Goal: Transaction & Acquisition: Purchase product/service

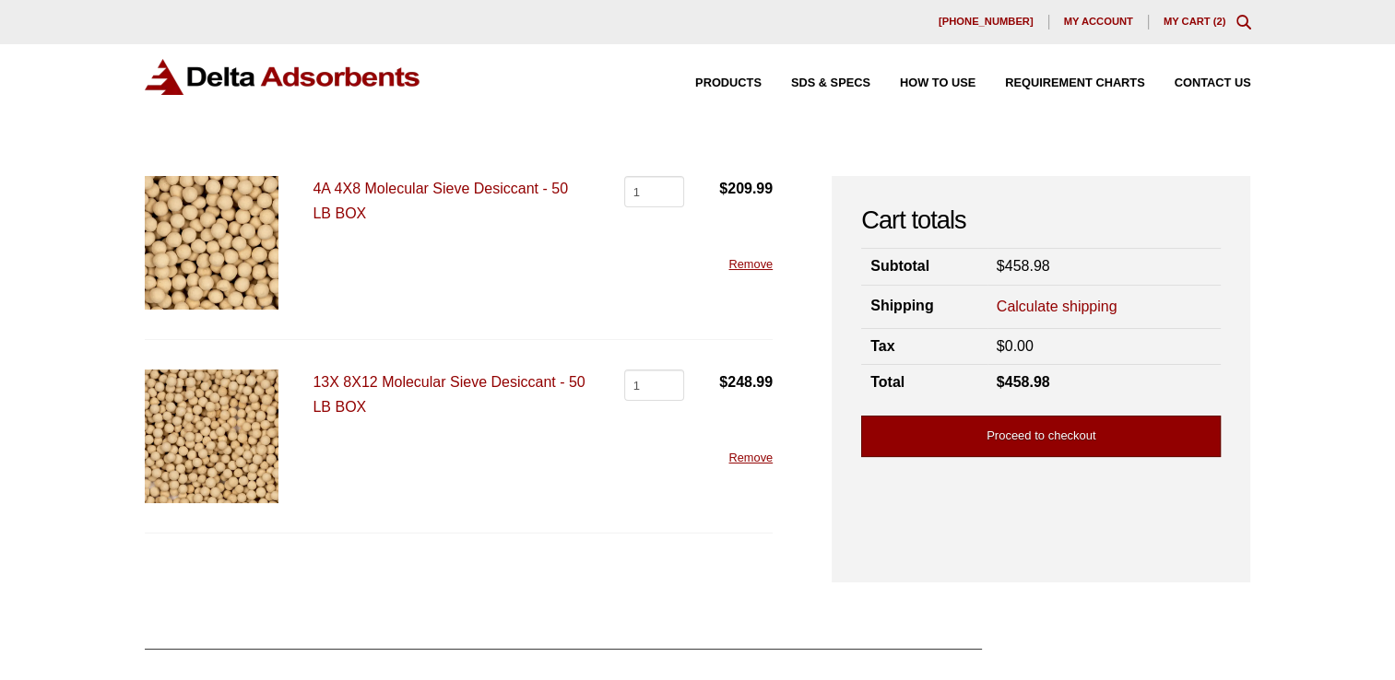
click at [1001, 422] on link "Proceed to checkout" at bounding box center [1040, 436] width 359 height 41
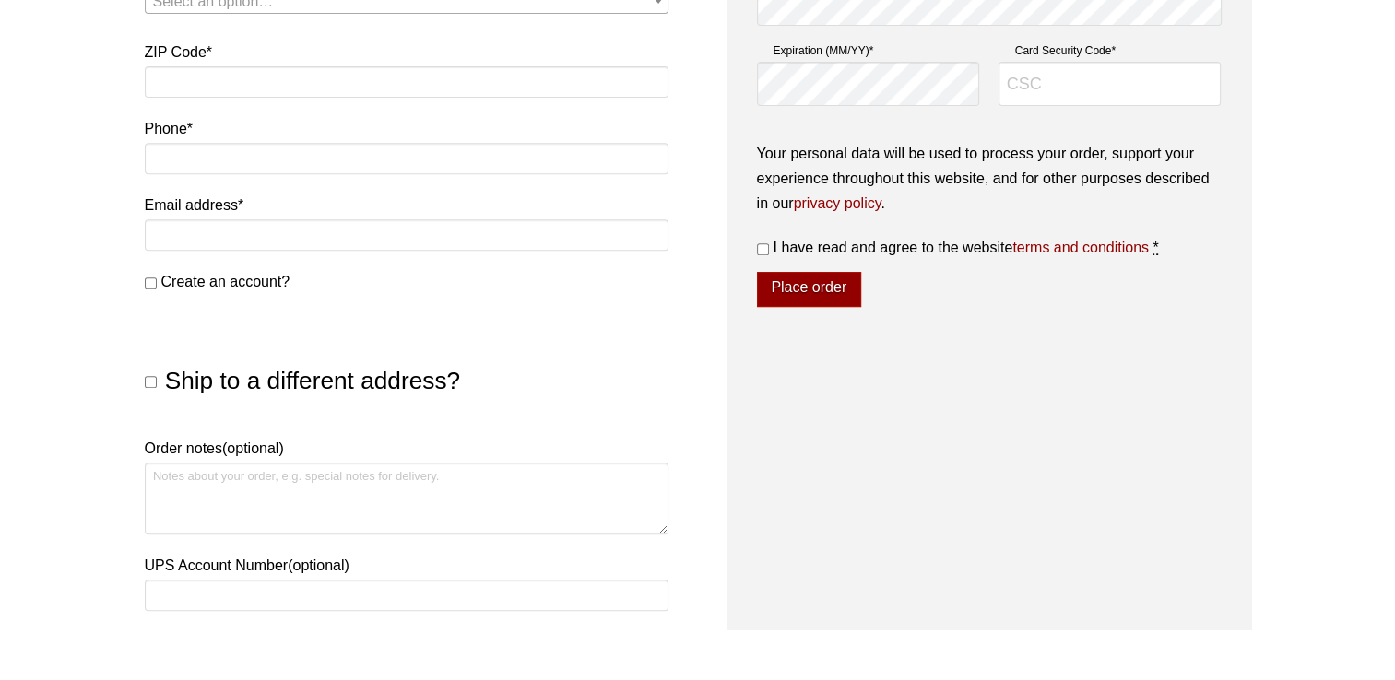
scroll to position [277, 0]
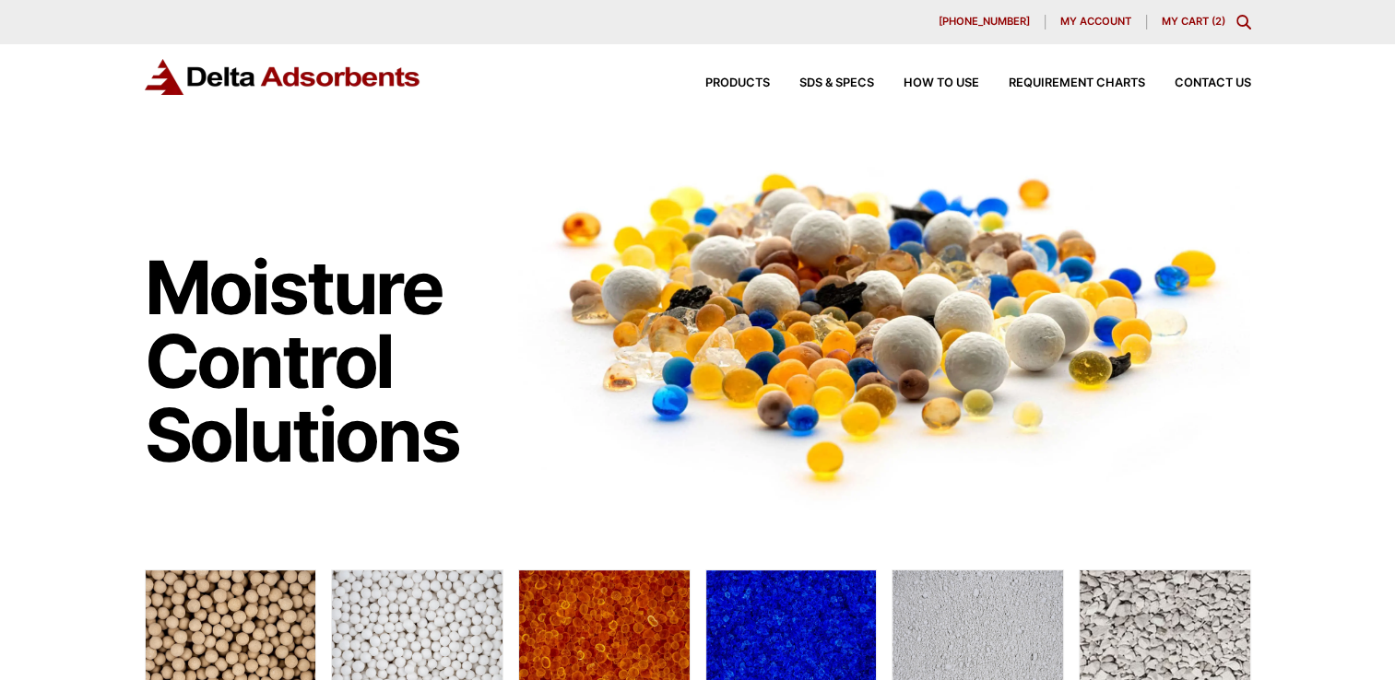
click at [1203, 24] on link "My Cart ( 2 )" at bounding box center [1193, 21] width 64 height 13
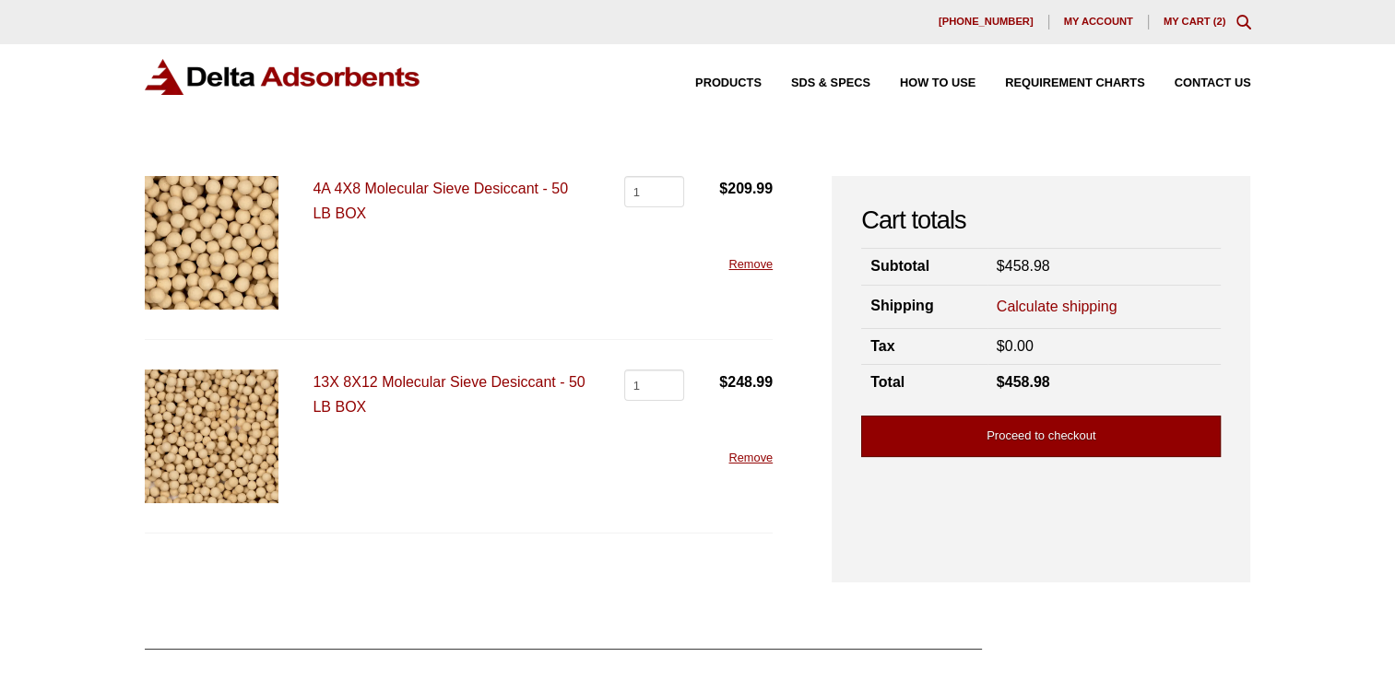
click at [957, 446] on link "Proceed to checkout" at bounding box center [1040, 436] width 359 height 41
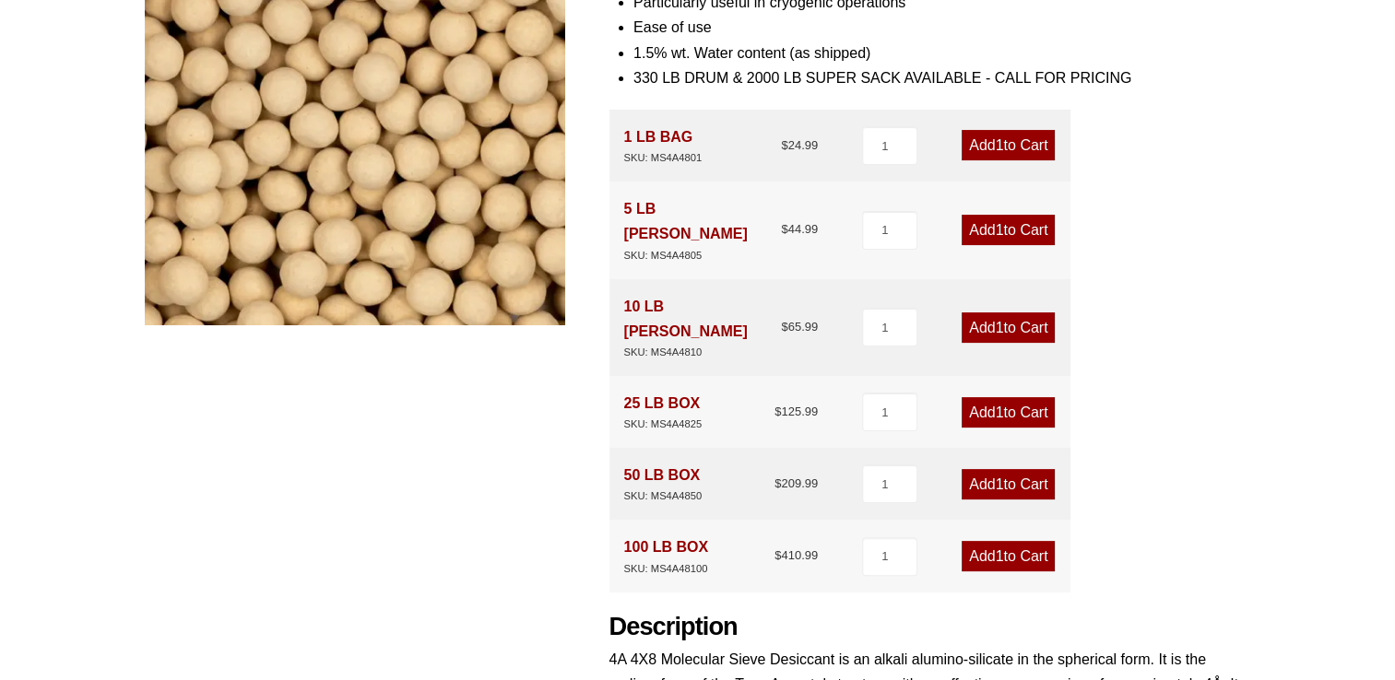
scroll to position [369, 0]
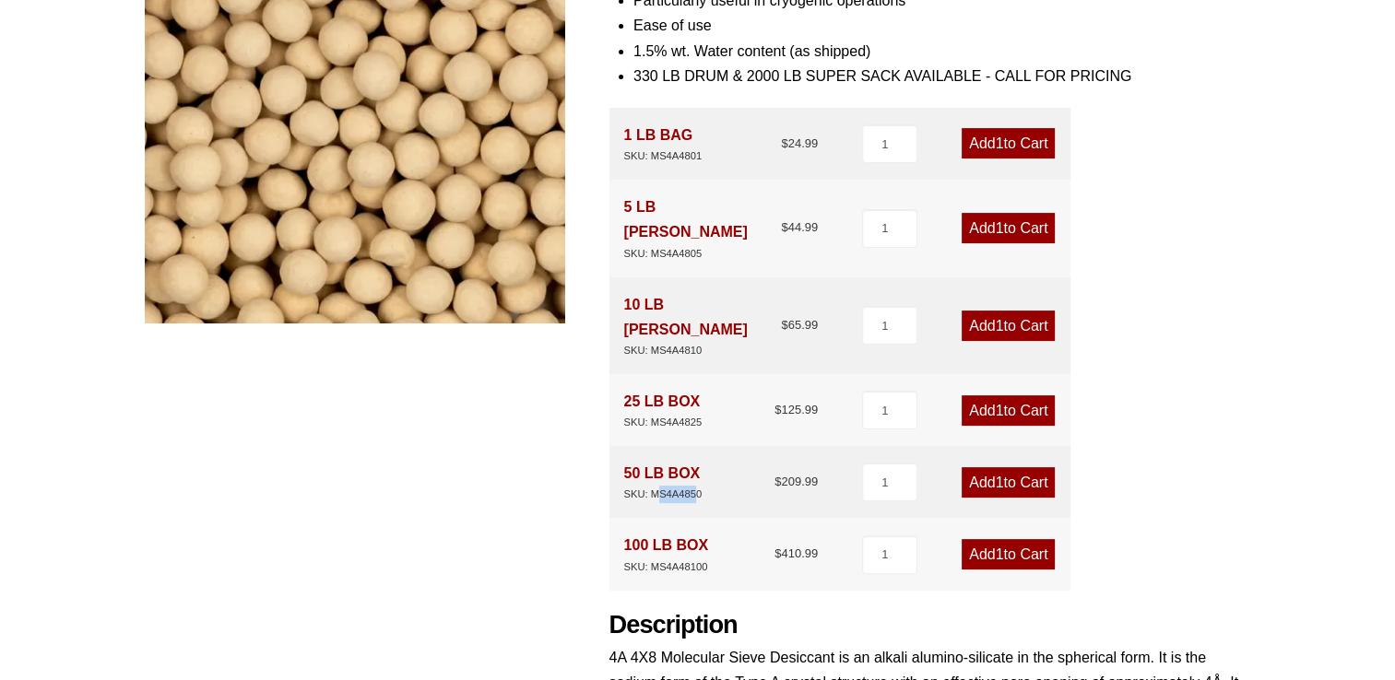
drag, startPoint x: 697, startPoint y: 445, endPoint x: 654, endPoint y: 449, distance: 42.6
click at [654, 486] on div "SKU: MS4A4850" at bounding box center [663, 495] width 78 height 18
click at [651, 461] on div "50 LB BOX SKU: MS4A4850 $ 209.99" at bounding box center [721, 482] width 194 height 42
drag, startPoint x: 651, startPoint y: 452, endPoint x: 663, endPoint y: 444, distance: 14.1
copy div "MS4A4850"
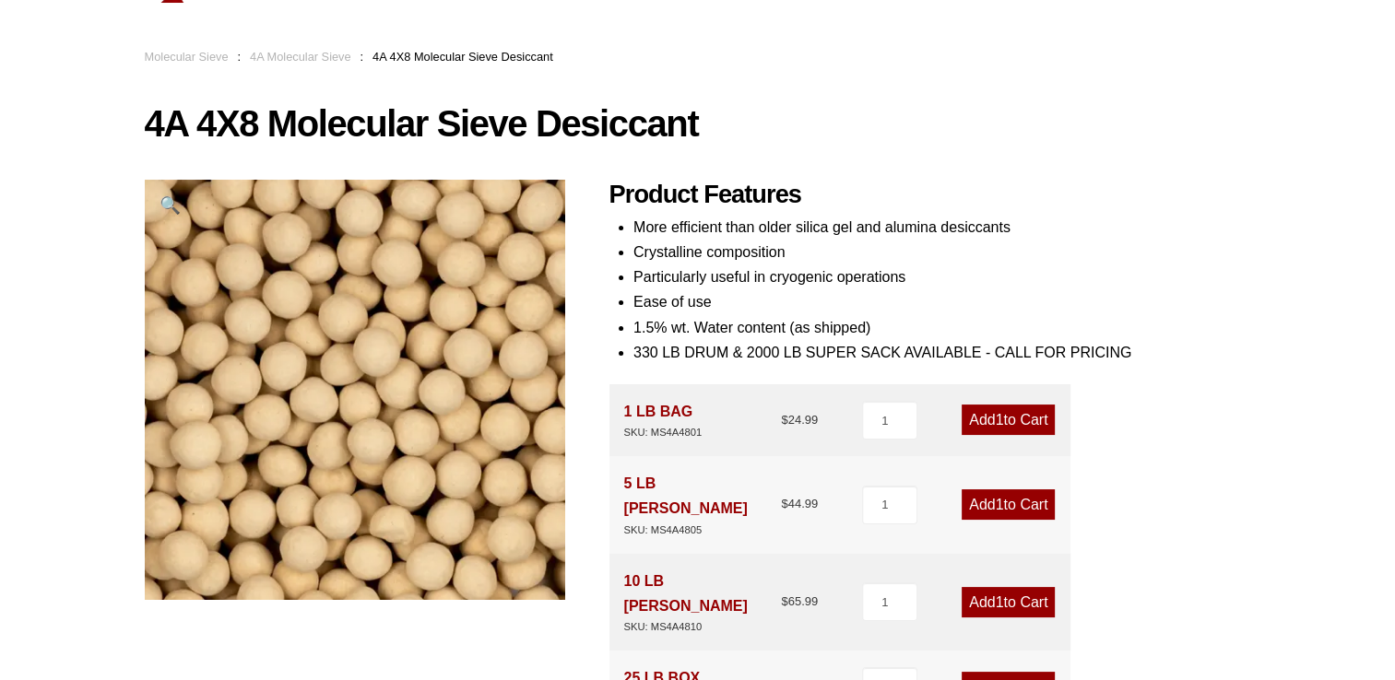
scroll to position [0, 0]
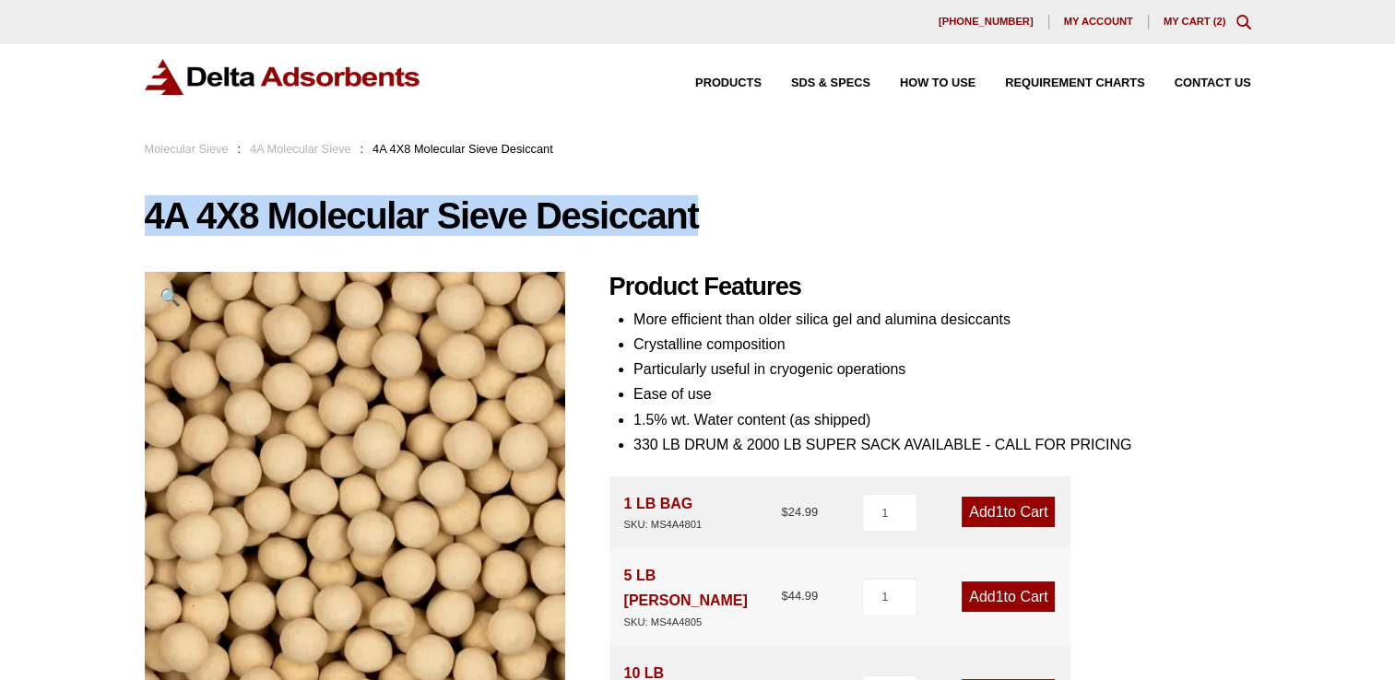
drag, startPoint x: 711, startPoint y: 224, endPoint x: 102, endPoint y: 217, distance: 608.4
copy h1 "4A 4X8 Molecular Sieve Desiccant"
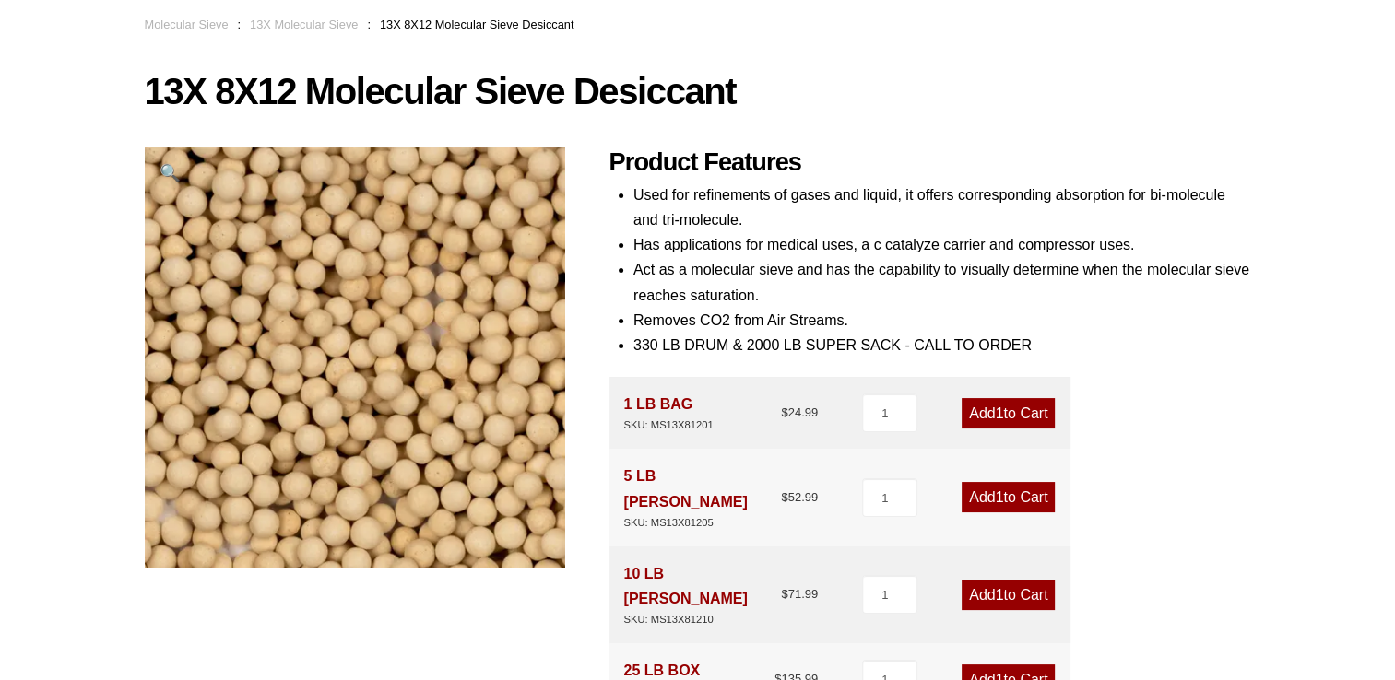
scroll to position [369, 0]
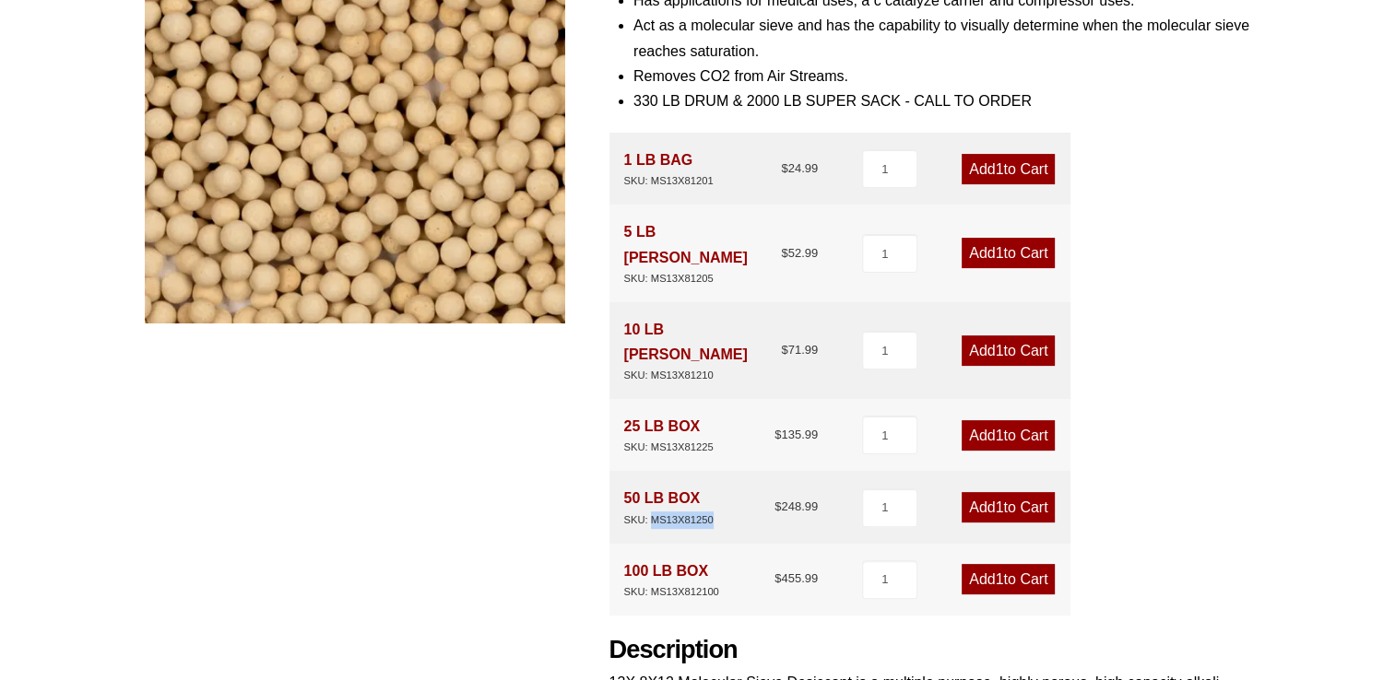
drag, startPoint x: 712, startPoint y: 468, endPoint x: 649, endPoint y: 479, distance: 63.7
click at [649, 479] on div "50 LB BOX SKU: MS13X81250 $ 248.99 1 Add 1 to Cart" at bounding box center [839, 507] width 461 height 72
copy div "MS13X81250"
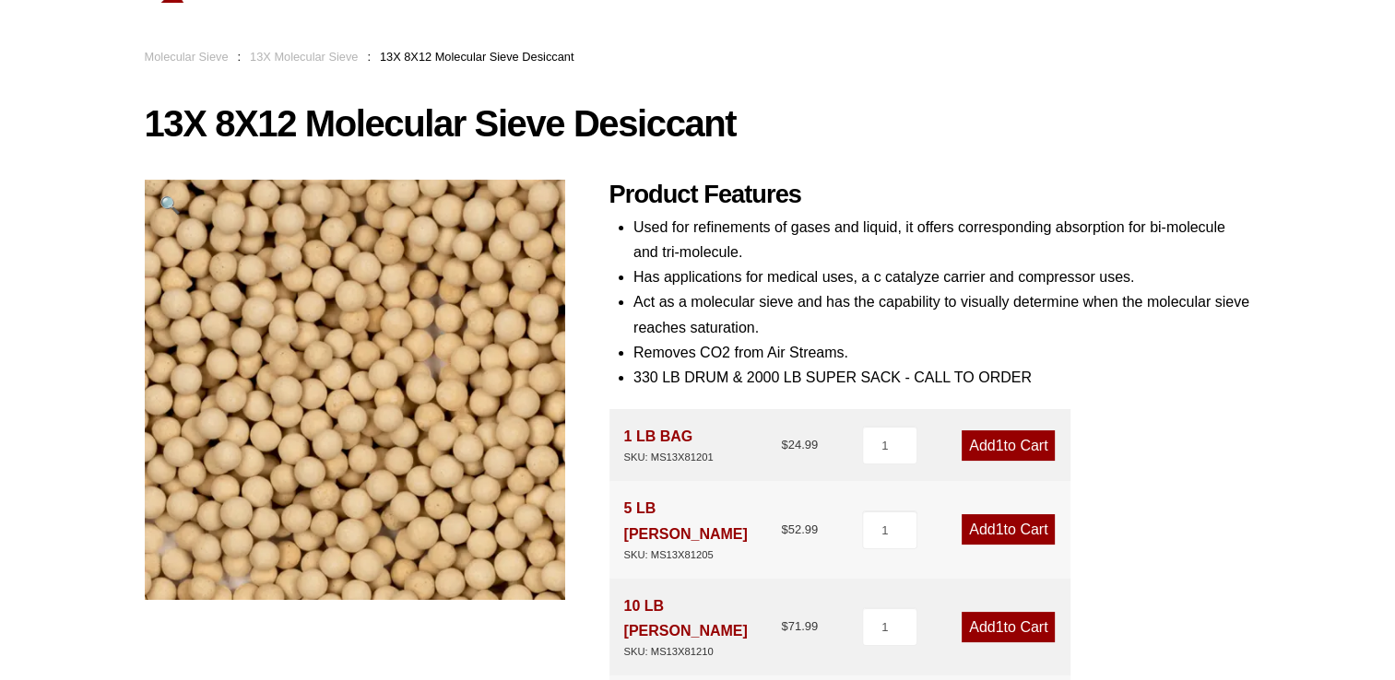
scroll to position [92, 0]
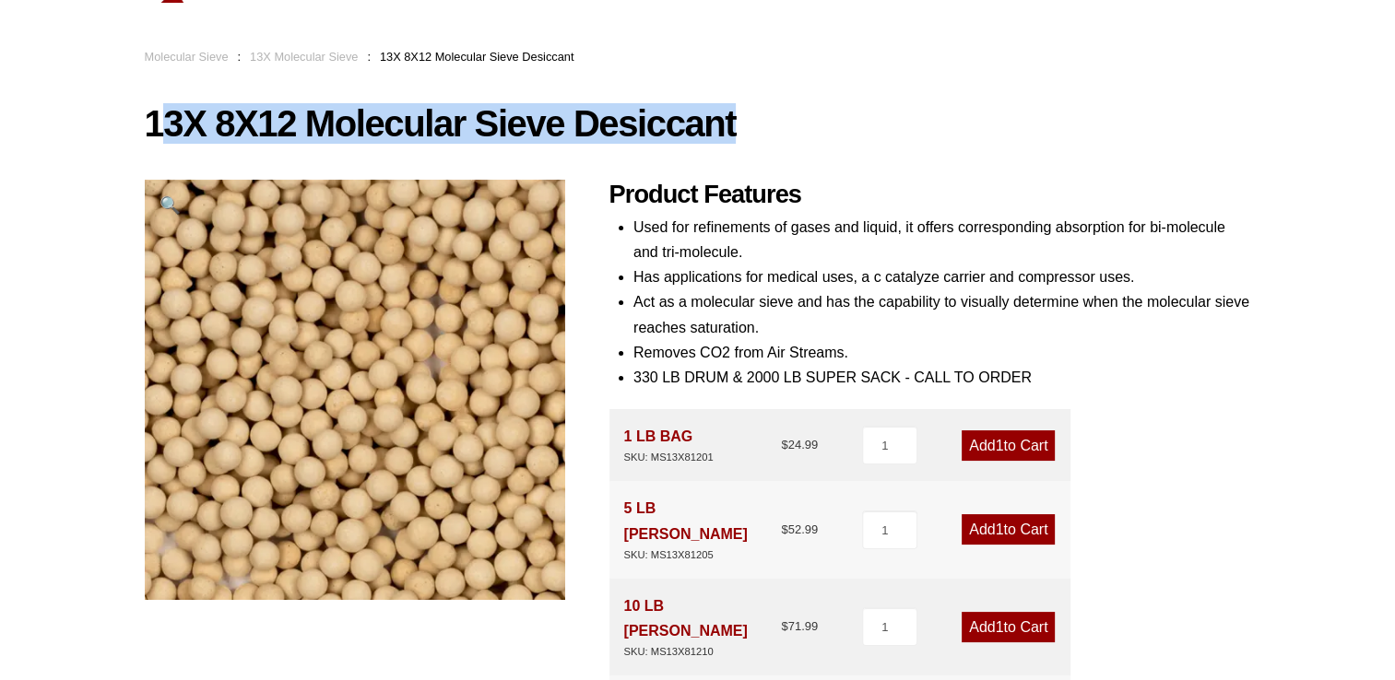
drag, startPoint x: 629, startPoint y: 131, endPoint x: 156, endPoint y: 129, distance: 472.9
click at [156, 129] on h1 "13X 8X12 Molecular Sieve Desiccant" at bounding box center [698, 123] width 1106 height 39
drag, startPoint x: 156, startPoint y: 129, endPoint x: 760, endPoint y: 136, distance: 604.7
click at [760, 136] on h1 "13X 8X12 Molecular Sieve Desiccant" at bounding box center [698, 123] width 1106 height 39
copy h1 "13X 8X12 Molecular Sieve Desiccant"
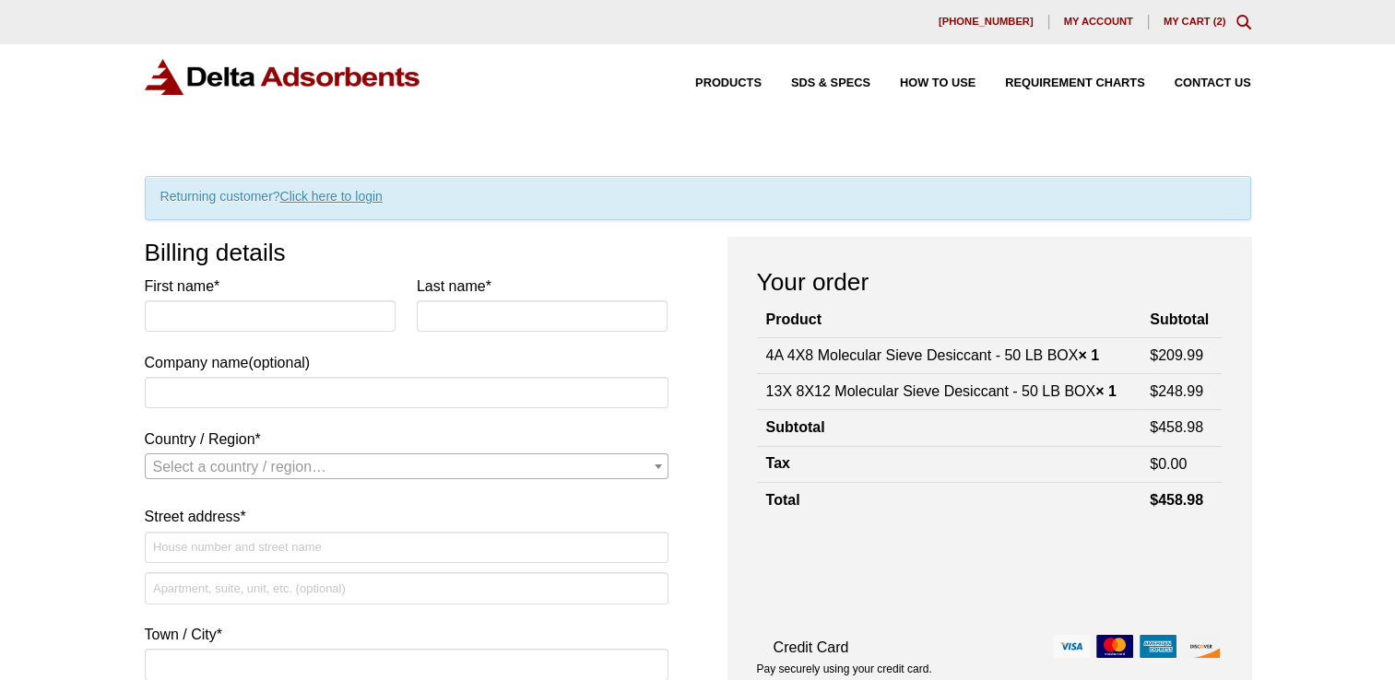
click at [355, 193] on link "Click here to login" at bounding box center [331, 196] width 102 height 15
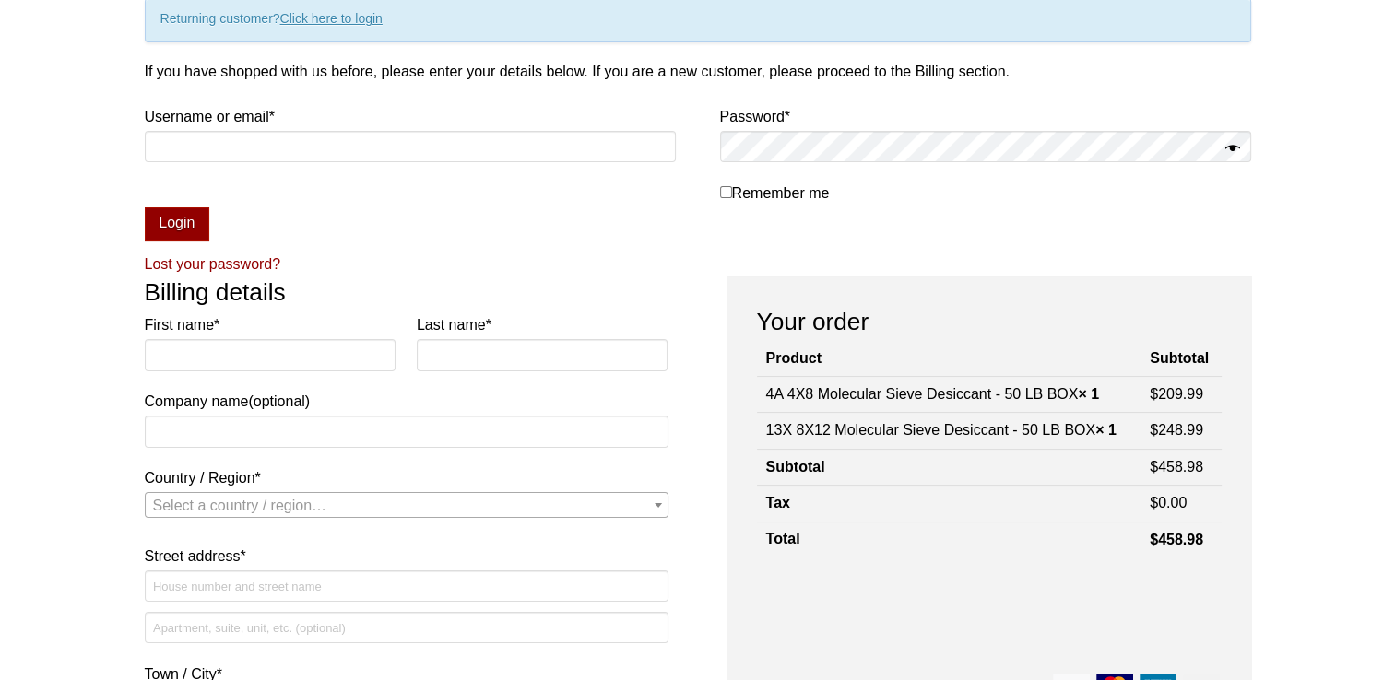
scroll to position [191, 0]
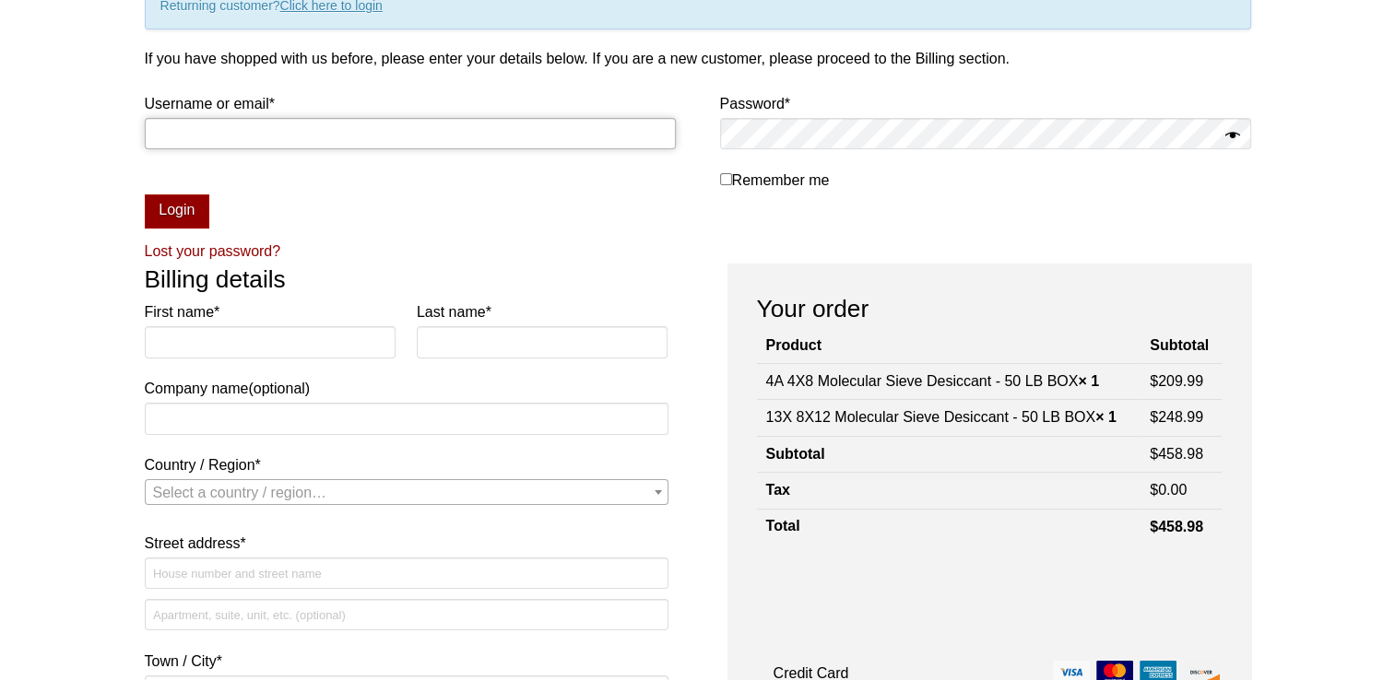
click at [284, 140] on input "Username or email * Required" at bounding box center [410, 133] width 531 height 31
type input "mkieffer@anascitech.com"
click at [173, 198] on button "Login" at bounding box center [177, 211] width 65 height 35
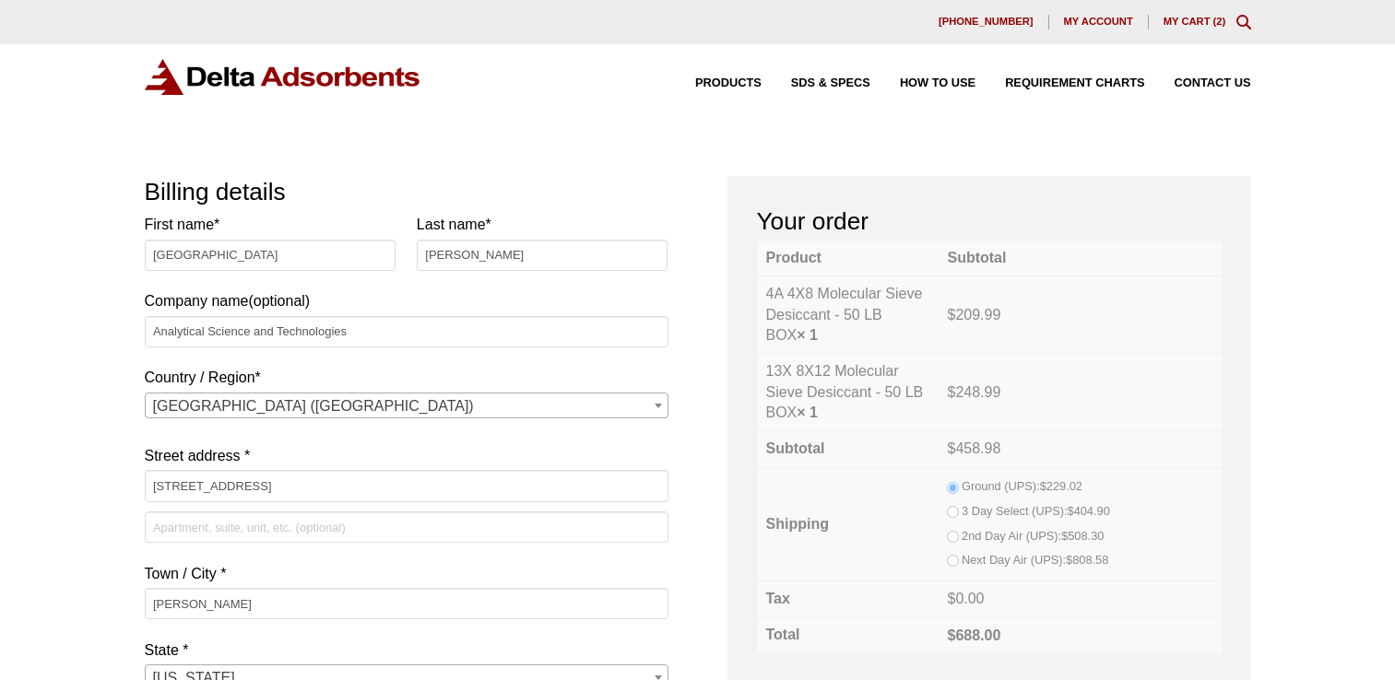
select select "NJ"
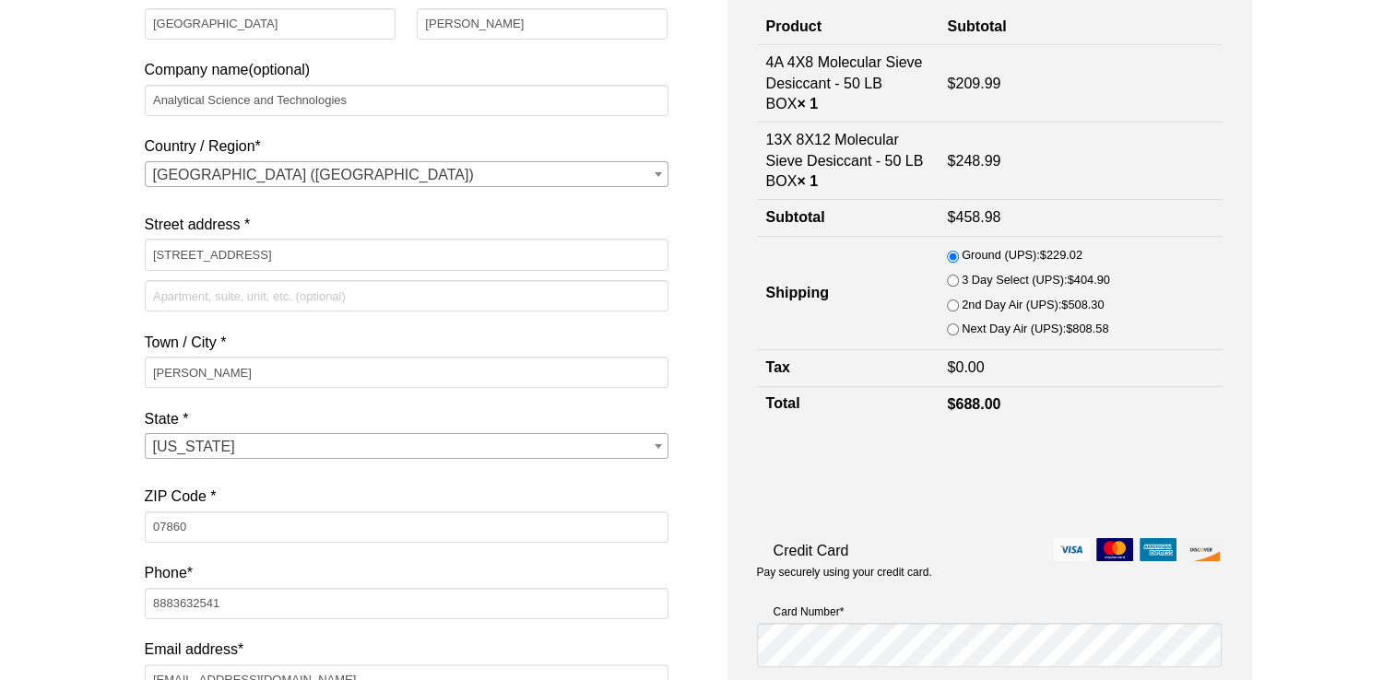
scroll to position [461, 0]
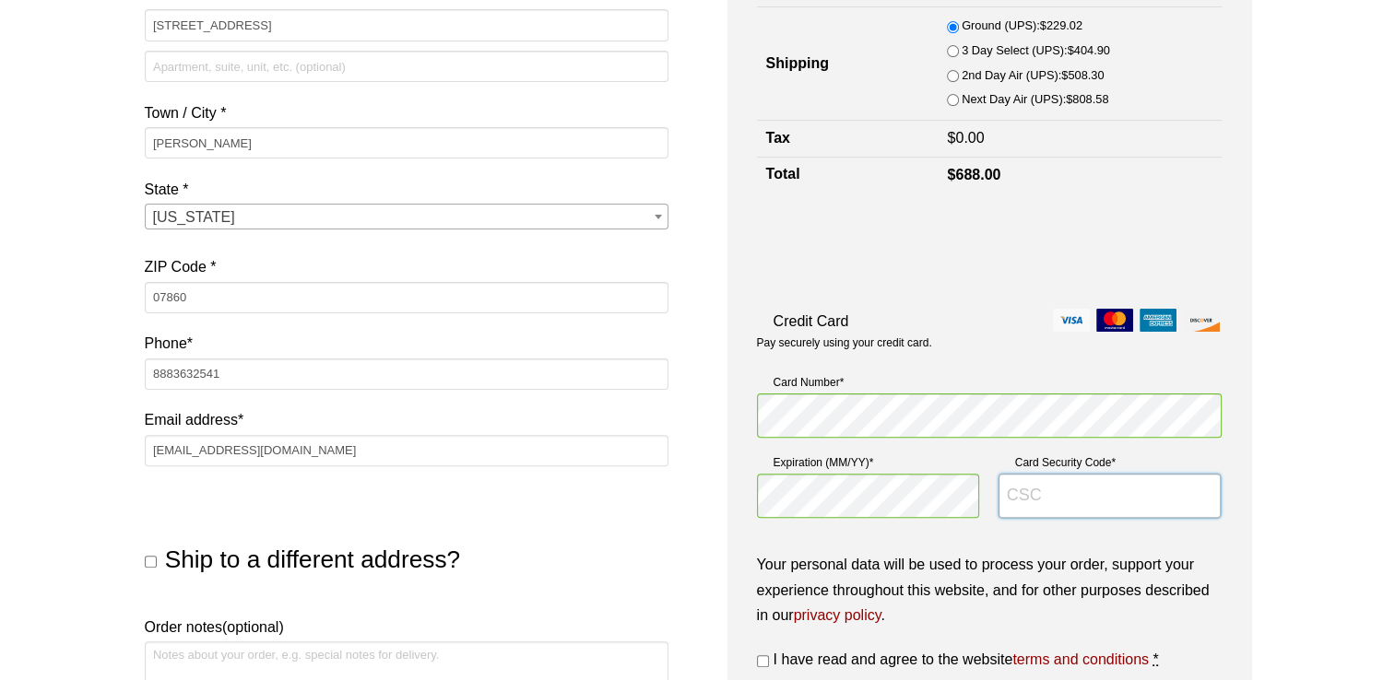
click at [1117, 498] on input "Card Security Code *" at bounding box center [1109, 496] width 223 height 44
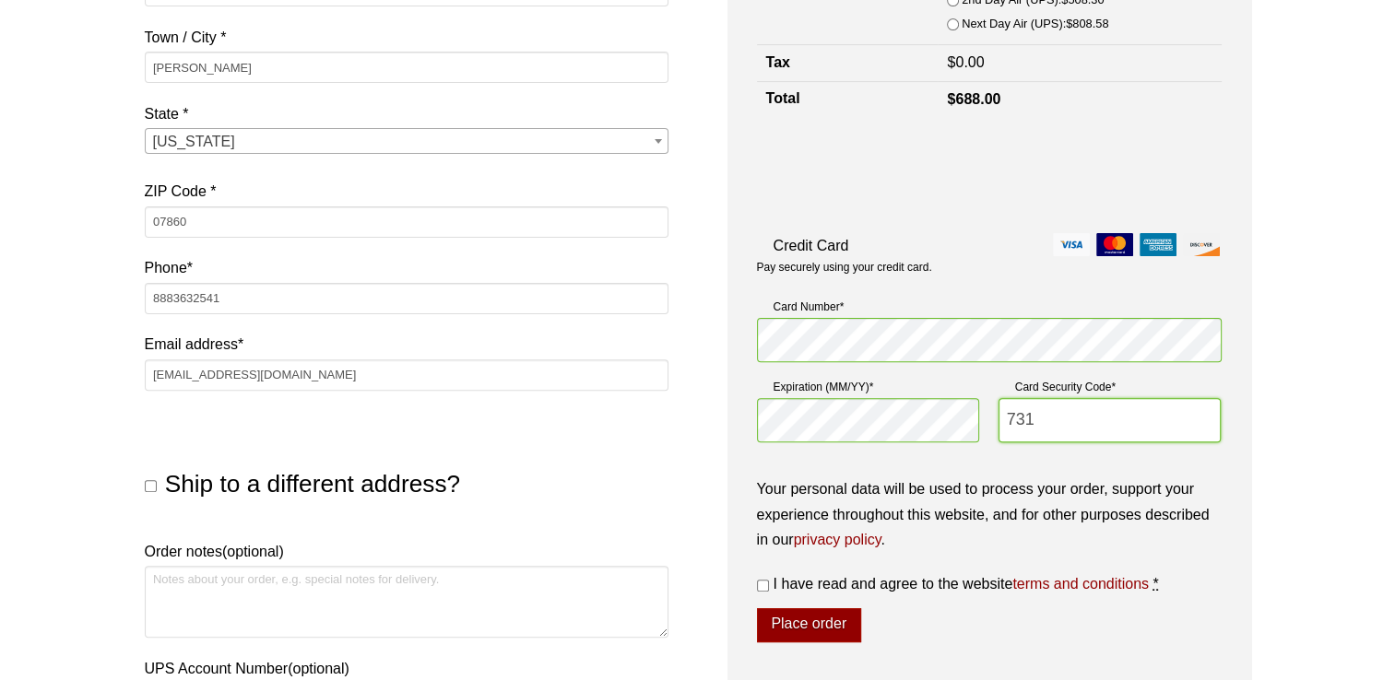
scroll to position [645, 0]
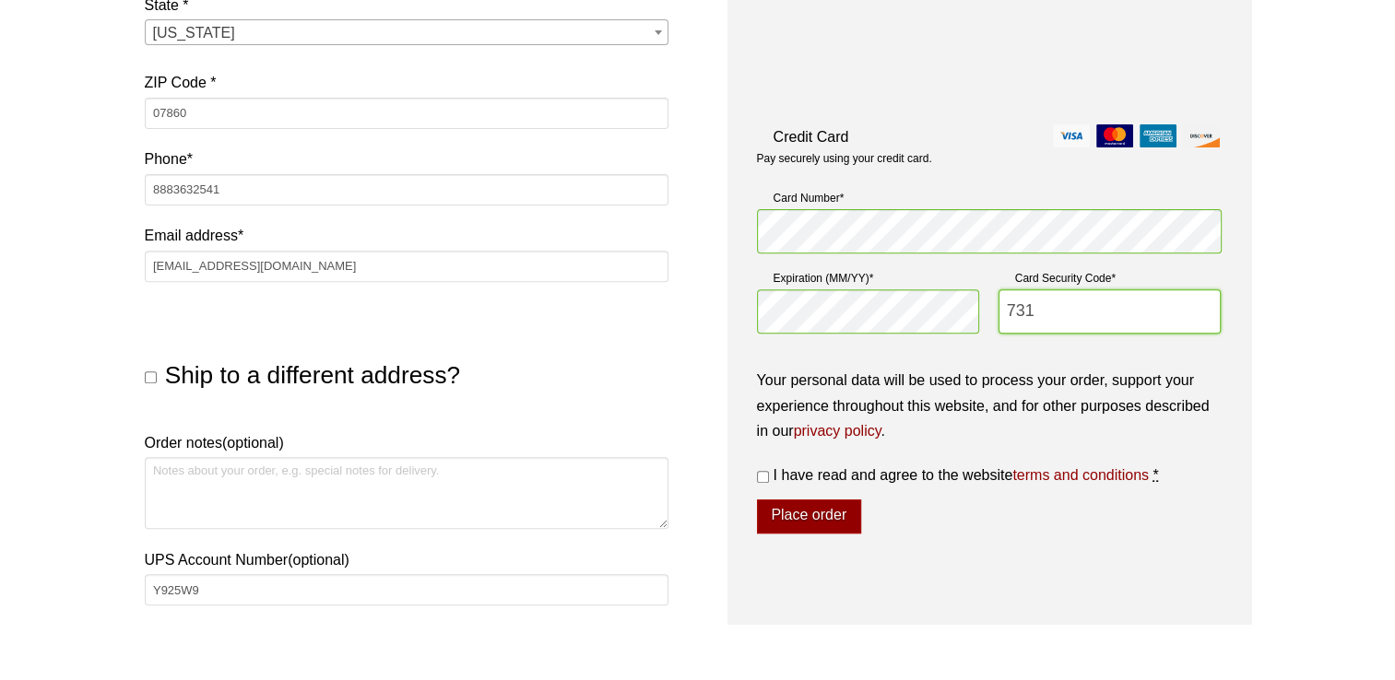
type input "731"
click at [771, 475] on label "I have read and agree to the website terms and conditions *" at bounding box center [989, 475] width 465 height 25
click at [769, 475] on input "I have read and agree to the website terms and conditions *" at bounding box center [763, 477] width 12 height 12
checkbox input "true"
click at [800, 503] on button "Place order" at bounding box center [809, 517] width 104 height 35
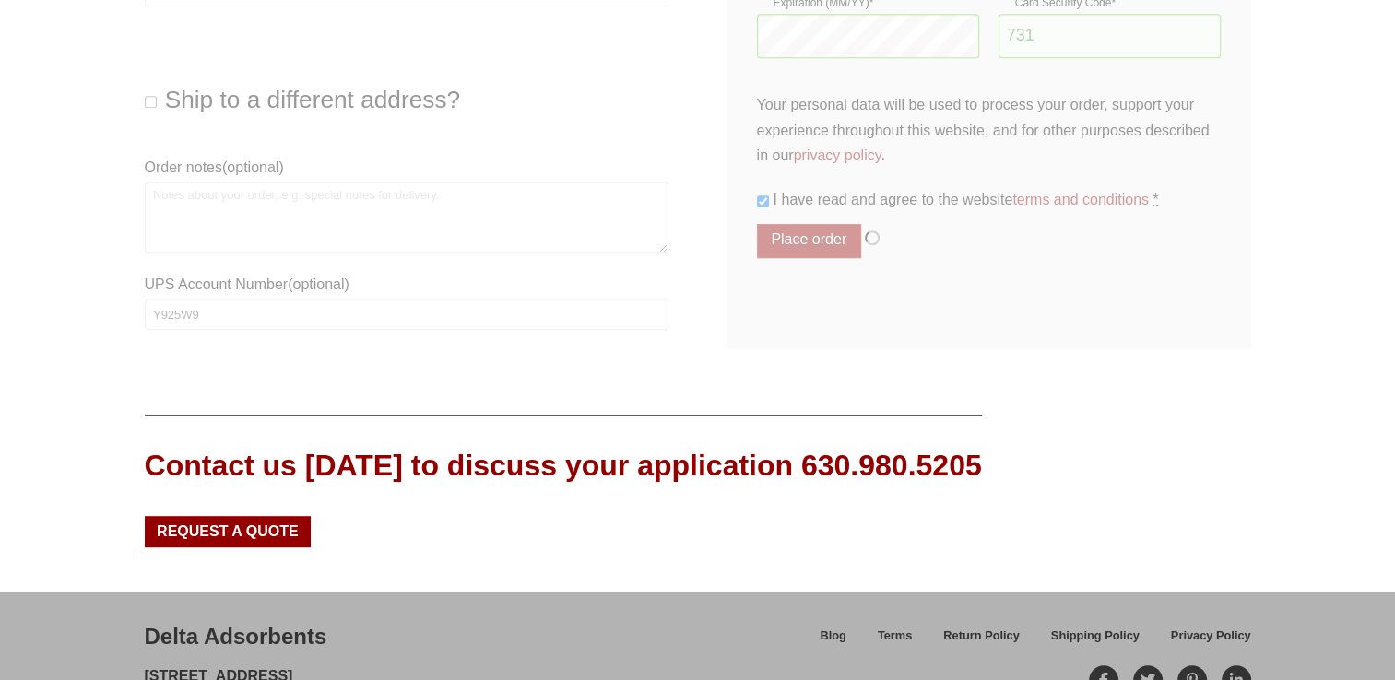
scroll to position [922, 0]
